Goal: Connect with others: Connect with others

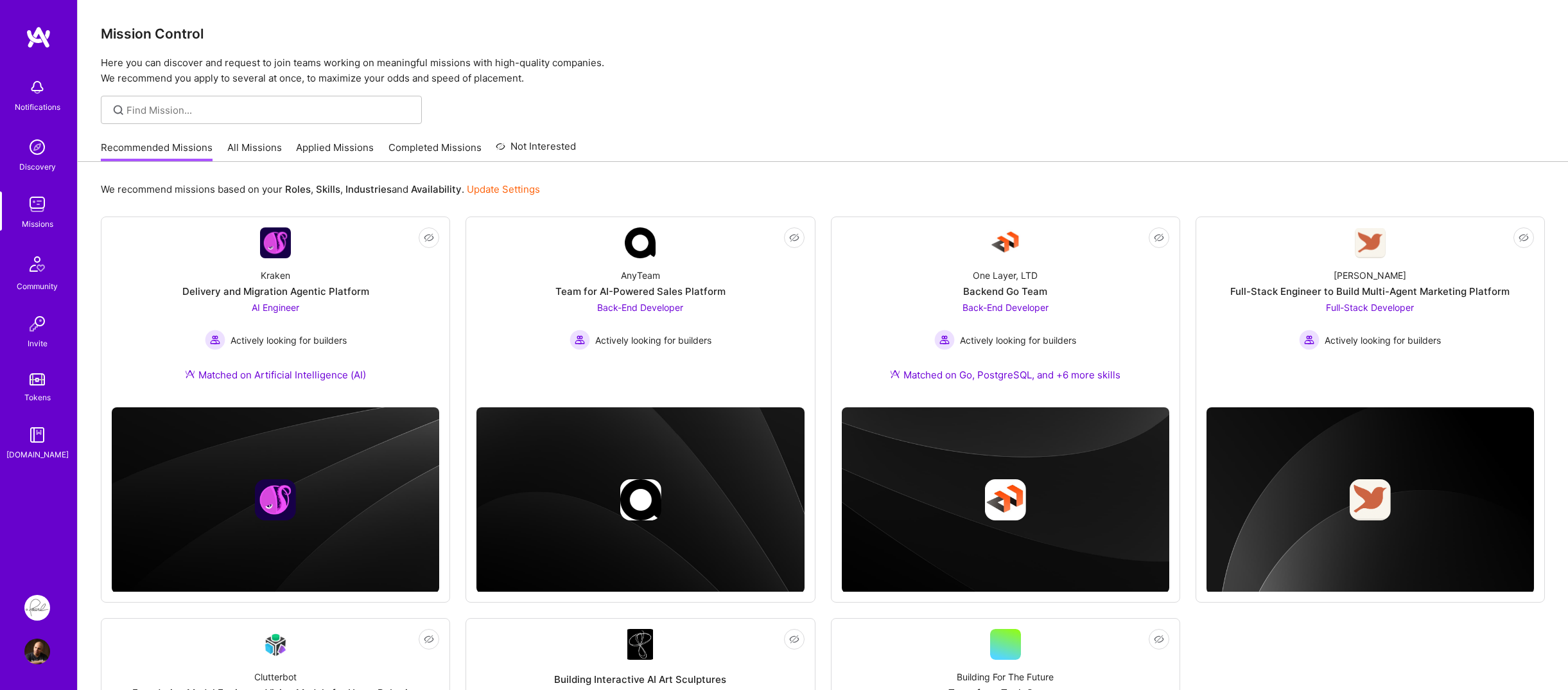
click at [41, 645] on img at bounding box center [37, 651] width 26 height 26
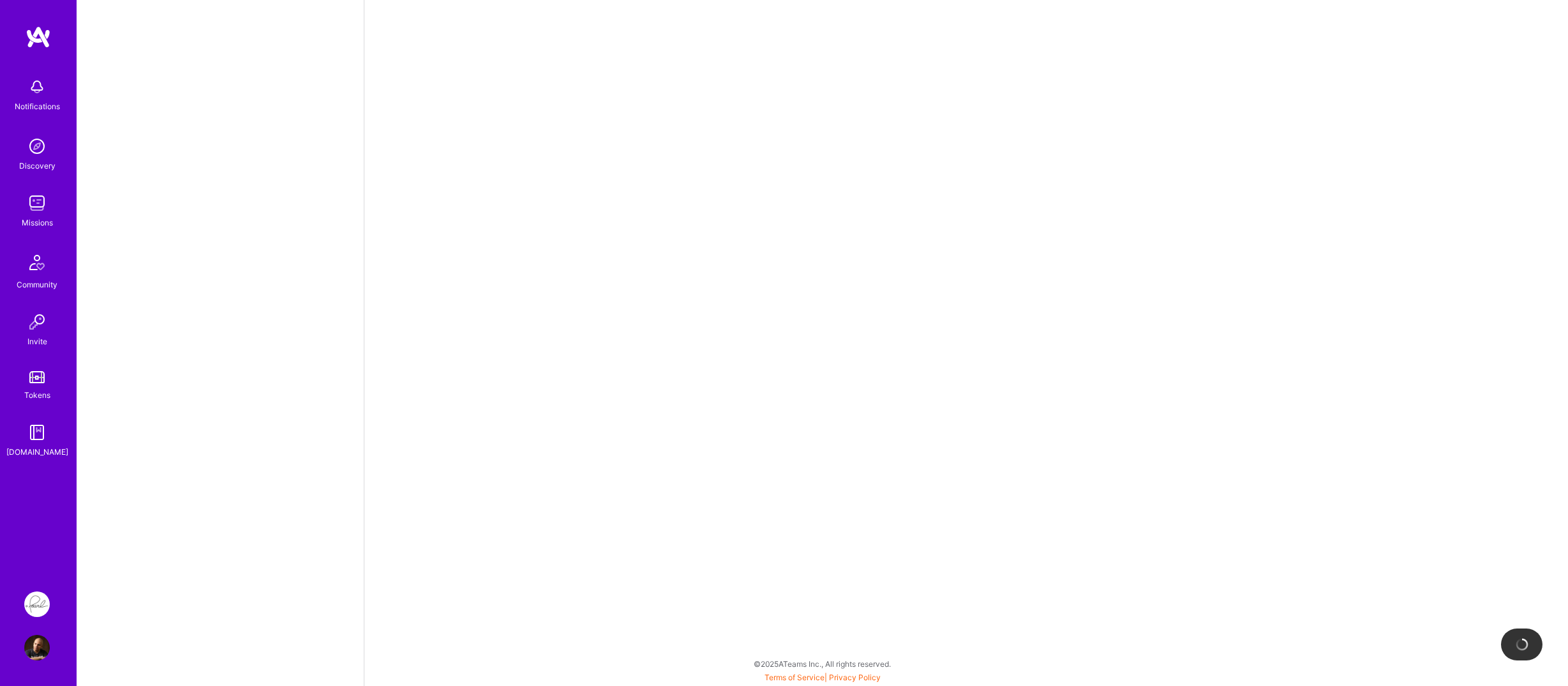
click at [51, 527] on div "Notifications Discovery Missions Community Invite Tokens [DOMAIN_NAME]" at bounding box center [38, 299] width 77 height 548
click at [27, 540] on div "Notifications Discovery Missions Community Invite Tokens [DOMAIN_NAME]" at bounding box center [38, 299] width 77 height 548
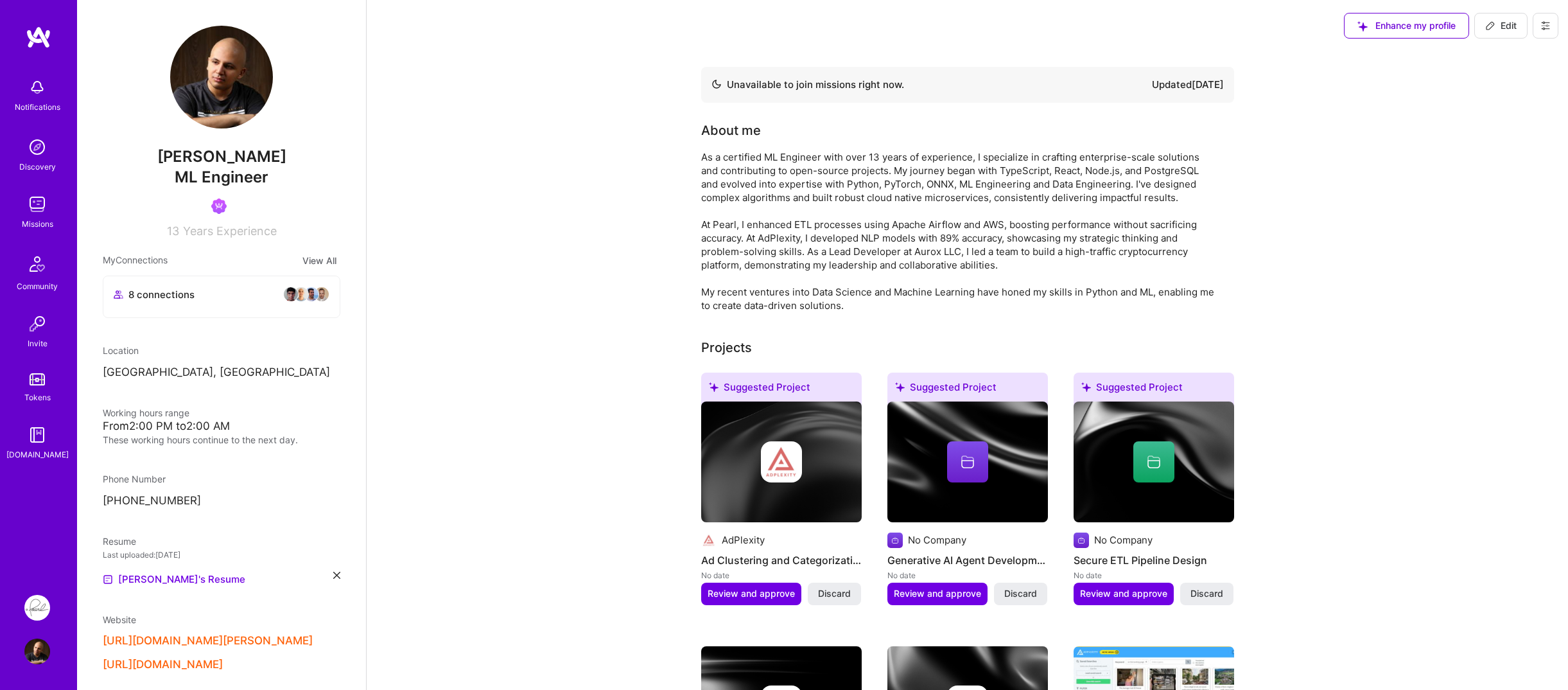
click at [28, 539] on div "Notifications Discovery Missions Community Invite Tokens [DOMAIN_NAME]" at bounding box center [38, 301] width 77 height 551
click at [23, 523] on div "Notifications Discovery Missions Community Invite Tokens [DOMAIN_NAME]" at bounding box center [38, 301] width 77 height 551
click at [26, 522] on div "Notifications Discovery Missions Community Invite Tokens [DOMAIN_NAME]" at bounding box center [38, 301] width 77 height 551
click at [222, 312] on div "8 connections" at bounding box center [221, 296] width 236 height 41
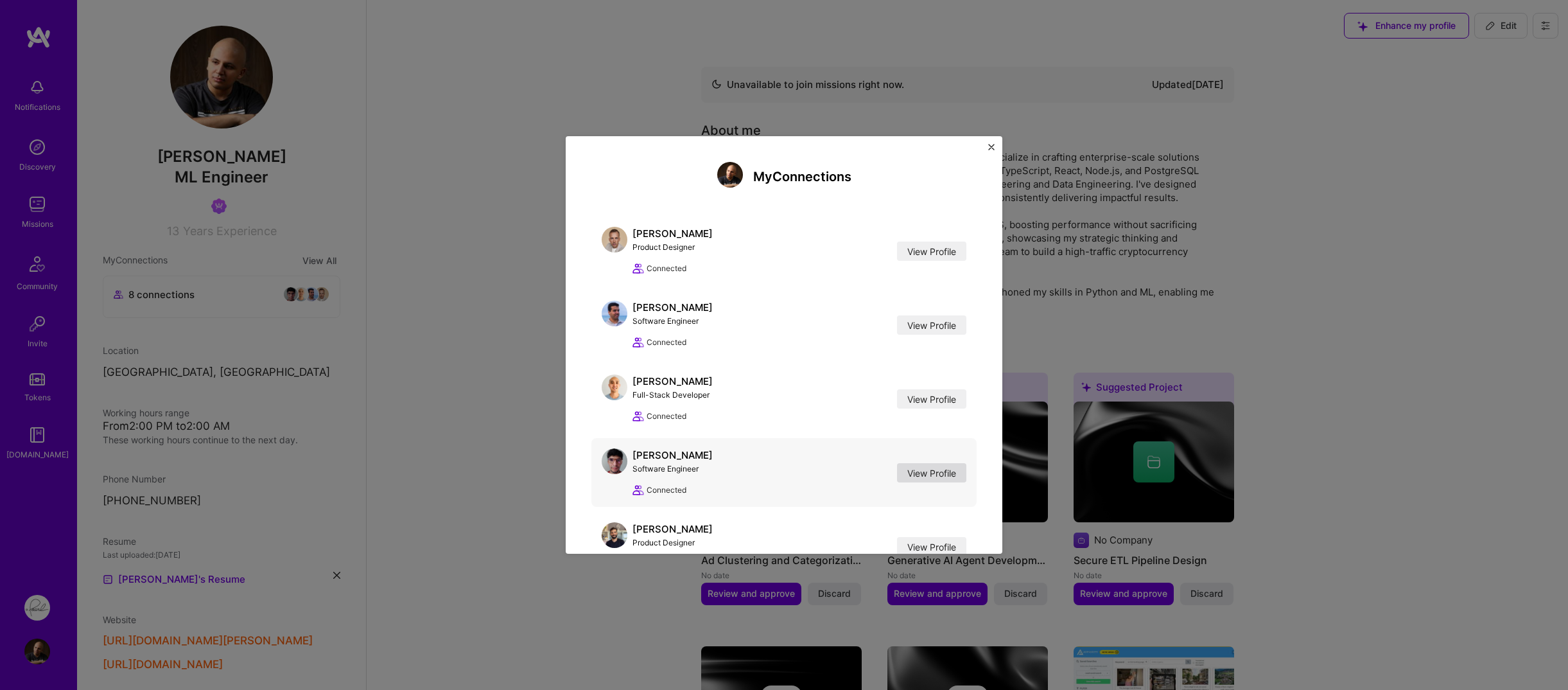
click at [913, 476] on link "View Profile" at bounding box center [931, 473] width 70 height 20
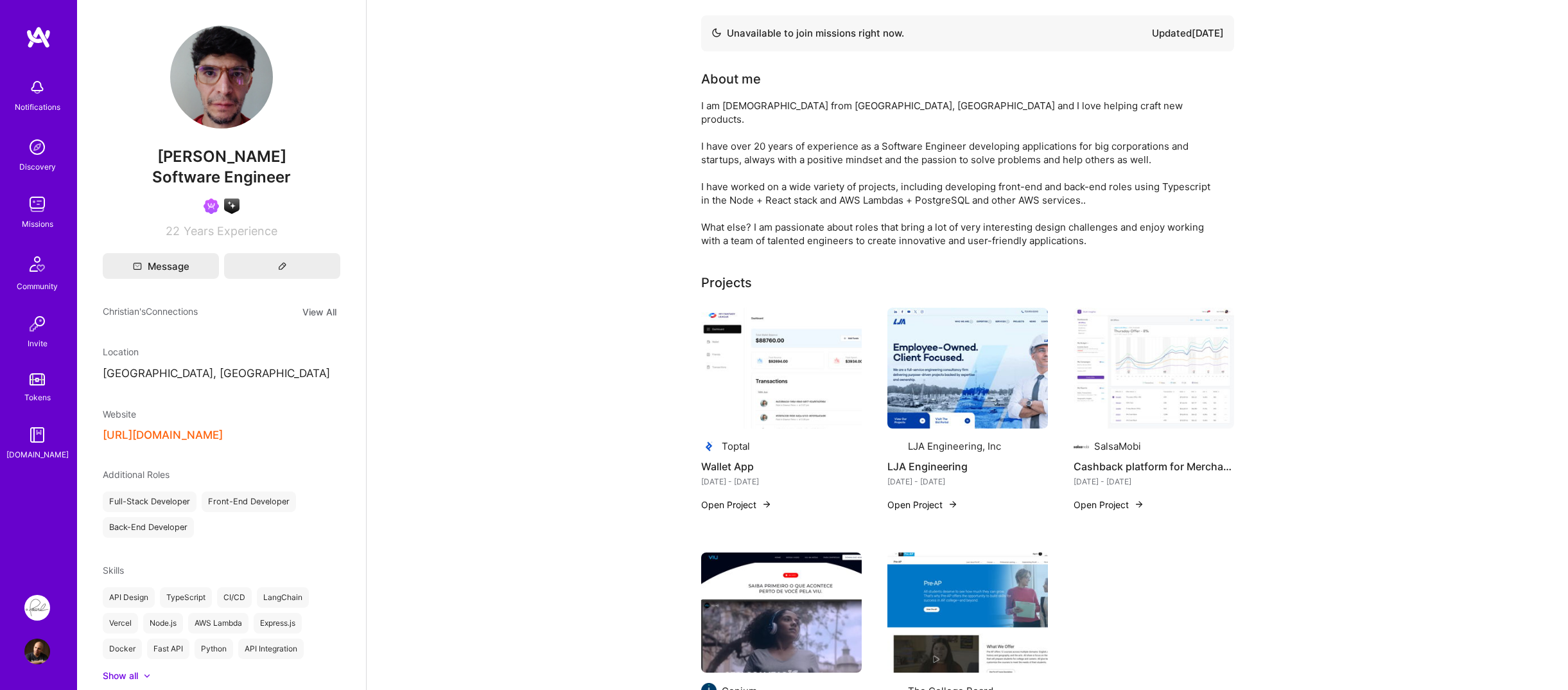
click at [36, 516] on div "Notifications Discovery Missions Community Invite Tokens [DOMAIN_NAME]" at bounding box center [38, 301] width 77 height 551
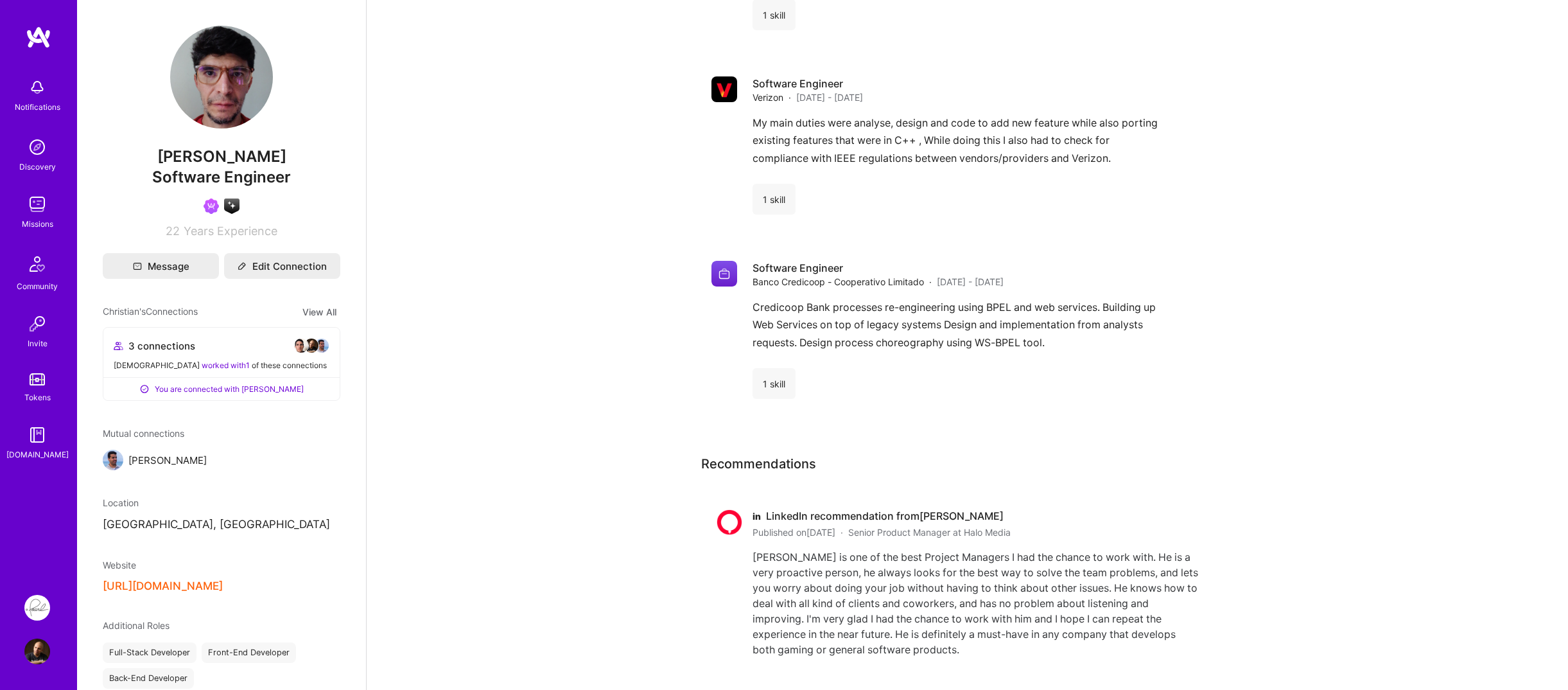
scroll to position [2496, 0]
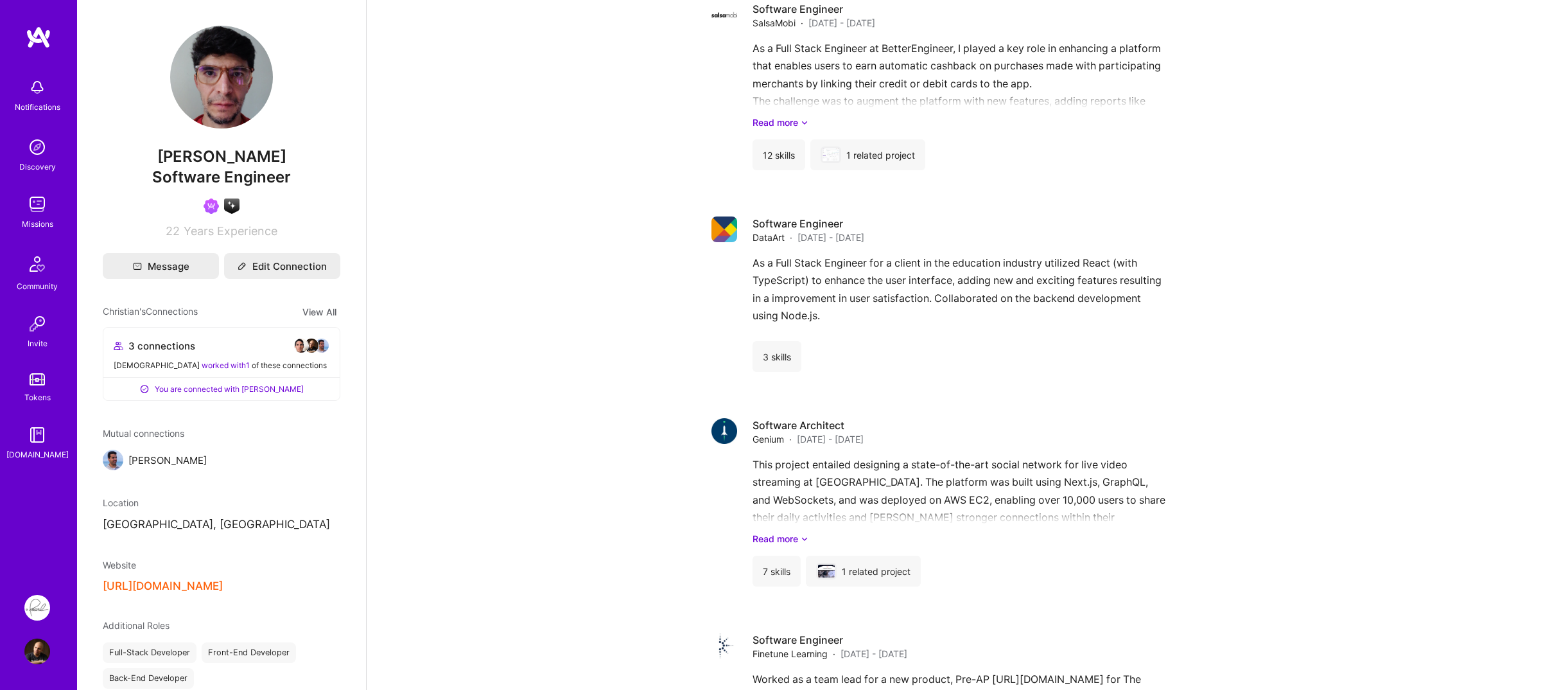
scroll to position [1147, 0]
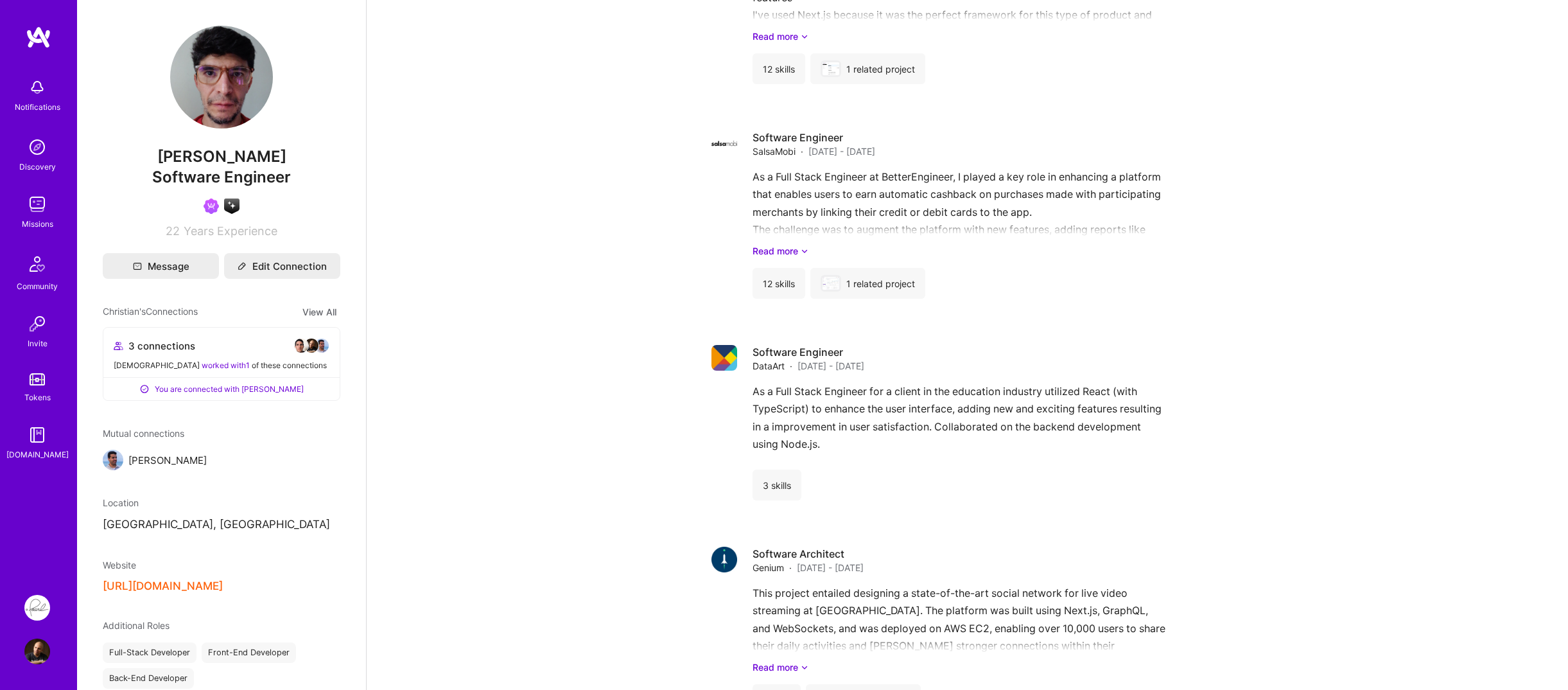
click at [567, 449] on div "Unavailable to join missions right now. Updated [DATE] About me I am [DEMOGRAPH…" at bounding box center [967, 452] width 1201 height 3199
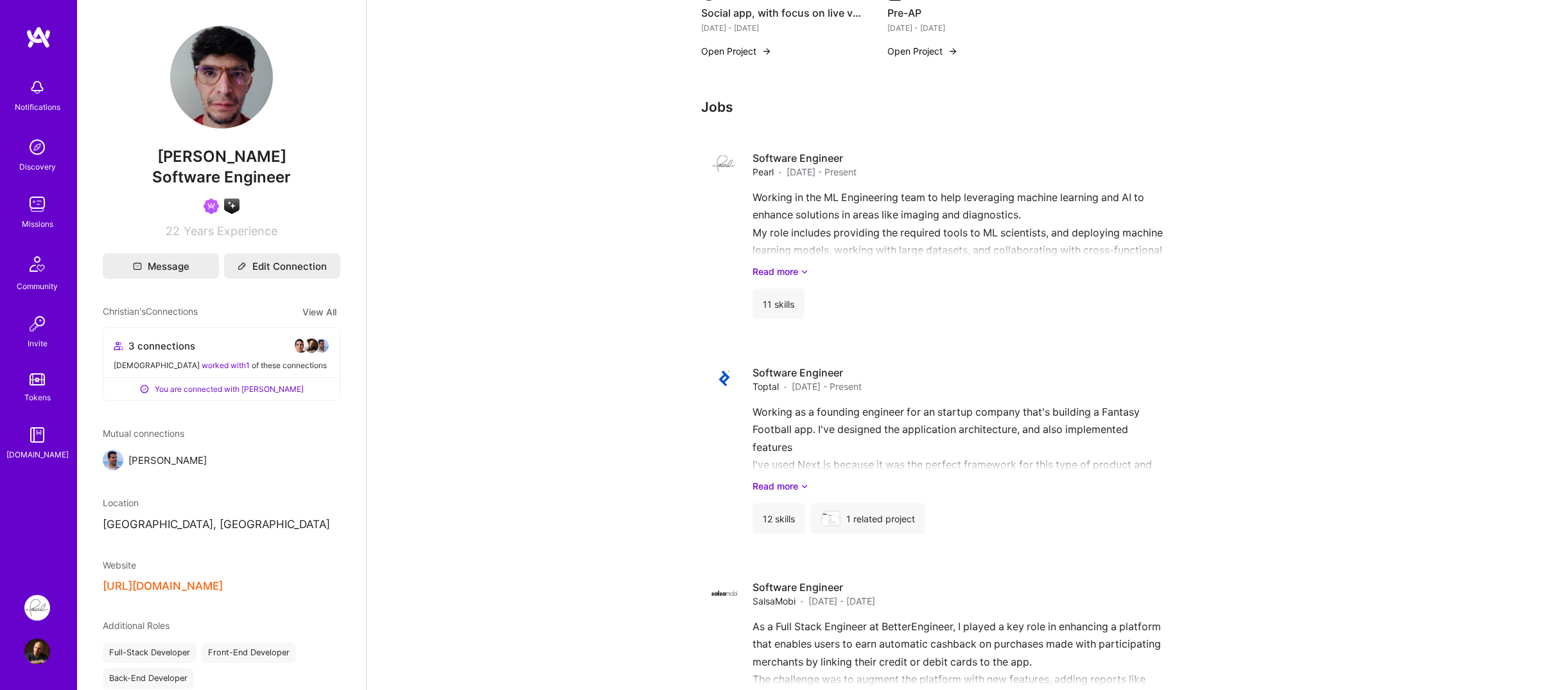
scroll to position [440, 0]
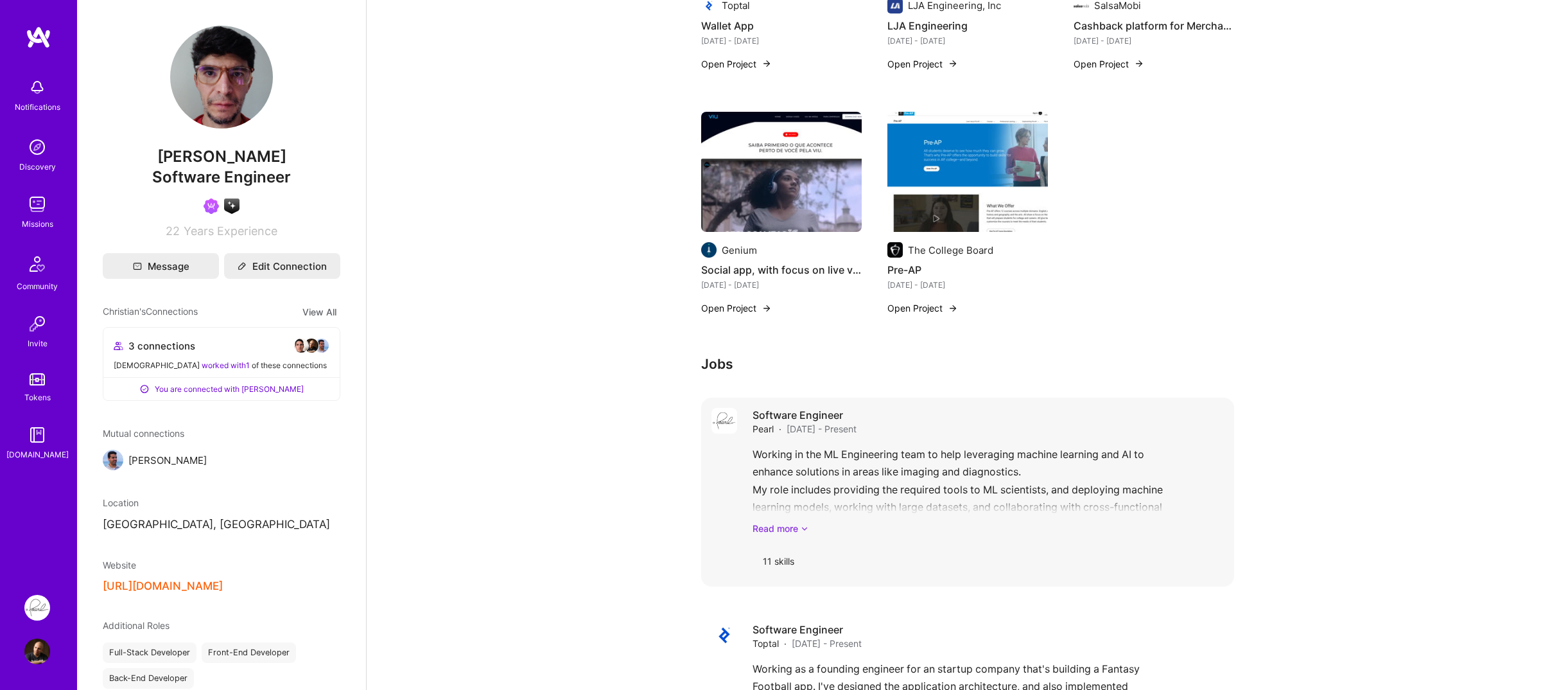
click at [802, 522] on icon at bounding box center [805, 528] width 8 height 13
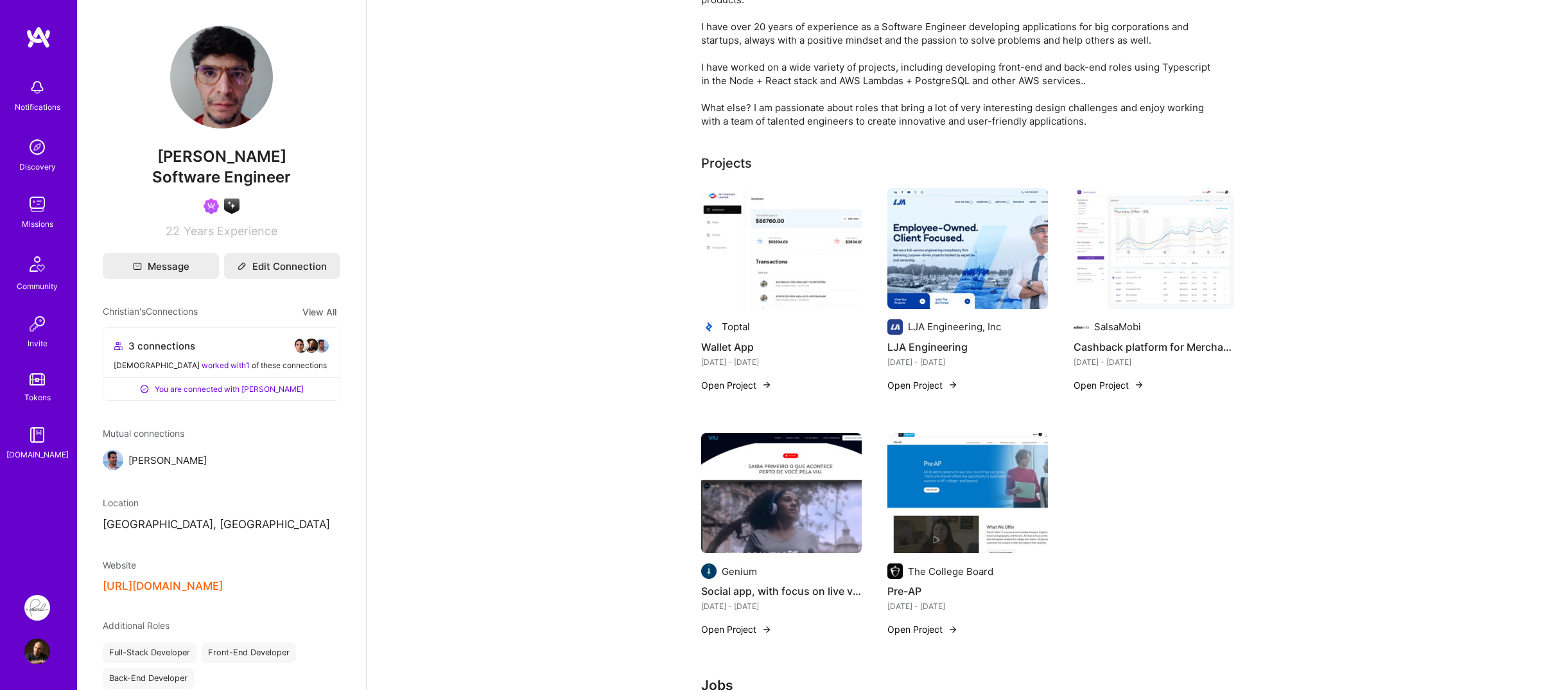
scroll to position [0, 0]
